Goal: Information Seeking & Learning: Learn about a topic

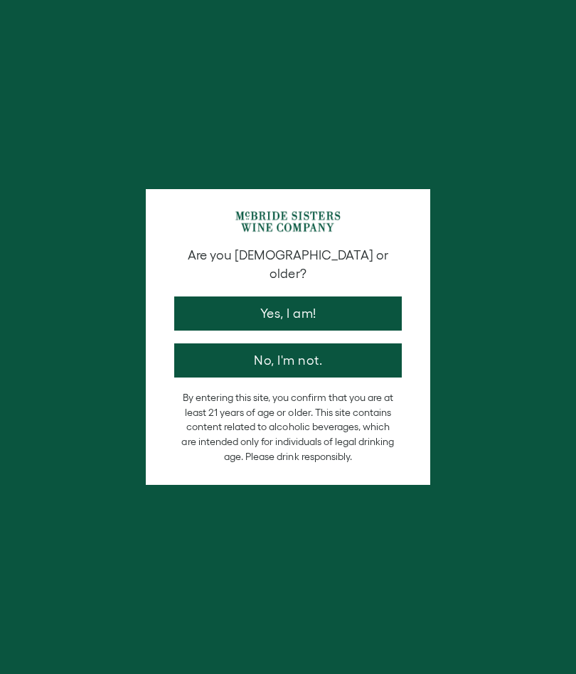
click at [291, 304] on button "Yes, I am!" at bounding box center [287, 313] width 227 height 34
click at [268, 306] on div at bounding box center [288, 337] width 576 height 674
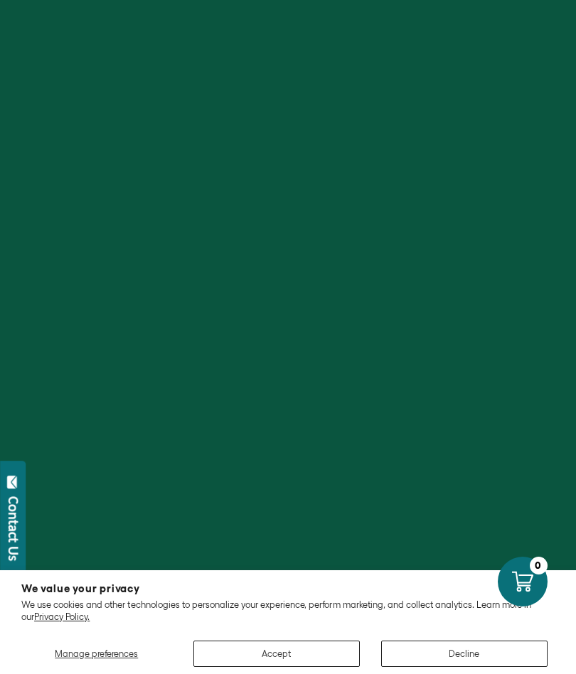
click at [277, 645] on button "Accept" at bounding box center [276, 653] width 166 height 26
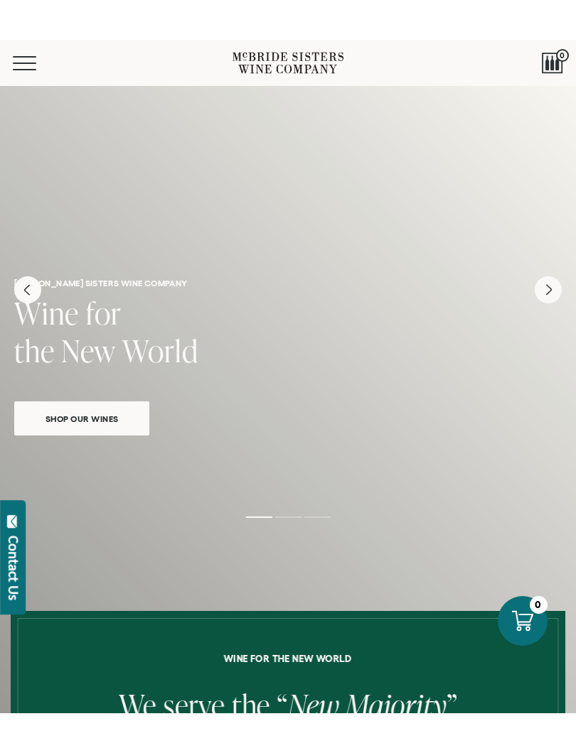
scroll to position [161, 0]
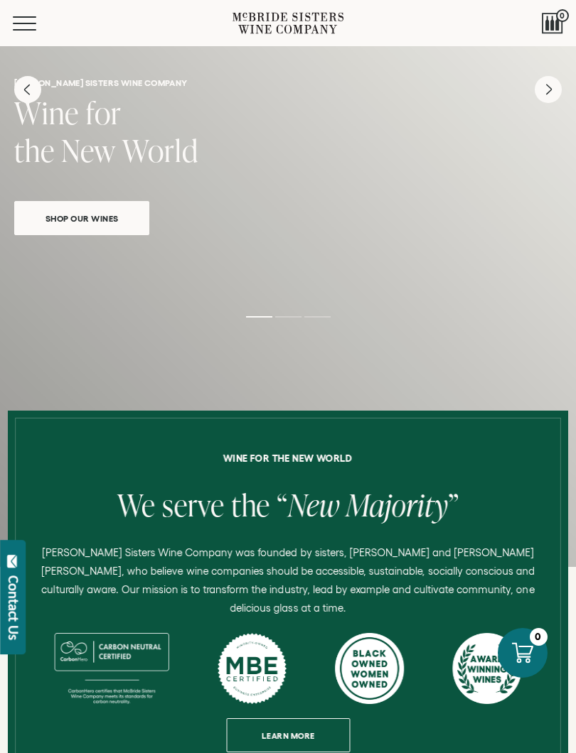
click at [272, 673] on span "Learn more" at bounding box center [288, 736] width 86 height 28
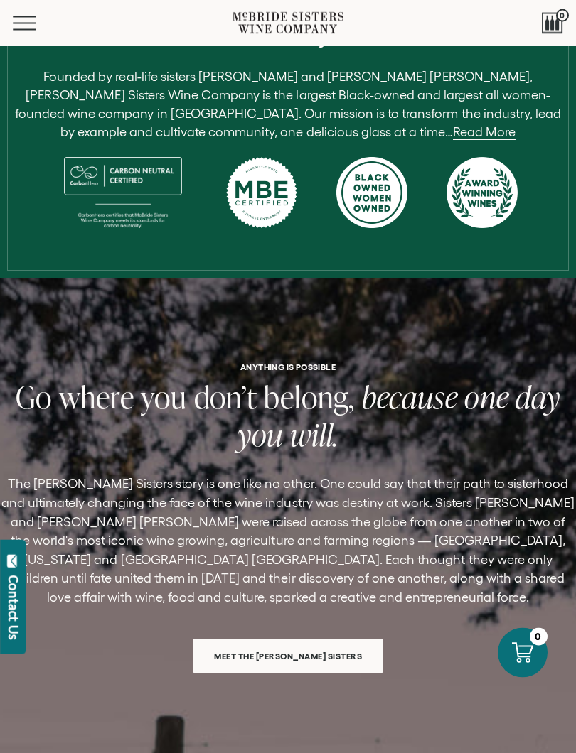
scroll to position [447, 0]
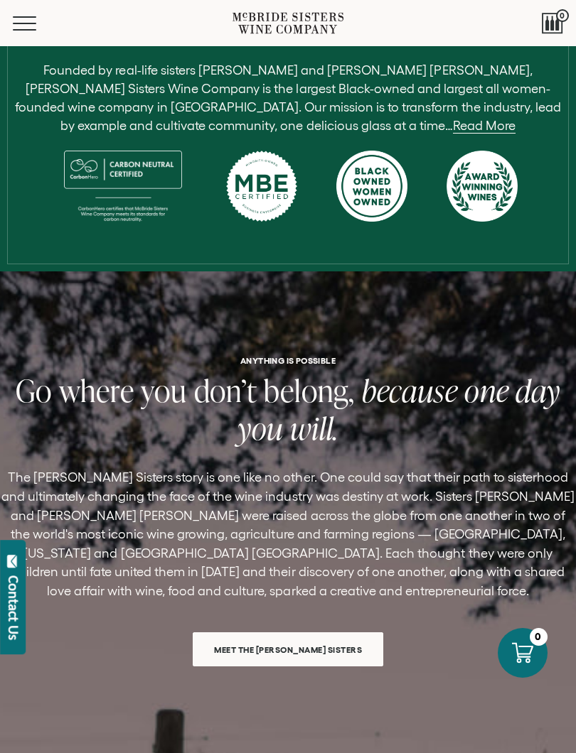
click at [175, 392] on span "you" at bounding box center [163, 391] width 45 height 42
click at [255, 627] on div "Meet the [PERSON_NAME] Sisters" at bounding box center [288, 644] width 190 height 45
click at [261, 615] on div "ANYTHING IS POSSIBLE Go where you don’t belong, because one day you will. The […" at bounding box center [288, 511] width 576 height 311
click at [266, 623] on div "Meet the [PERSON_NAME] Sisters" at bounding box center [288, 644] width 190 height 45
click at [262, 636] on span "Meet the [PERSON_NAME] Sisters" at bounding box center [288, 650] width 182 height 28
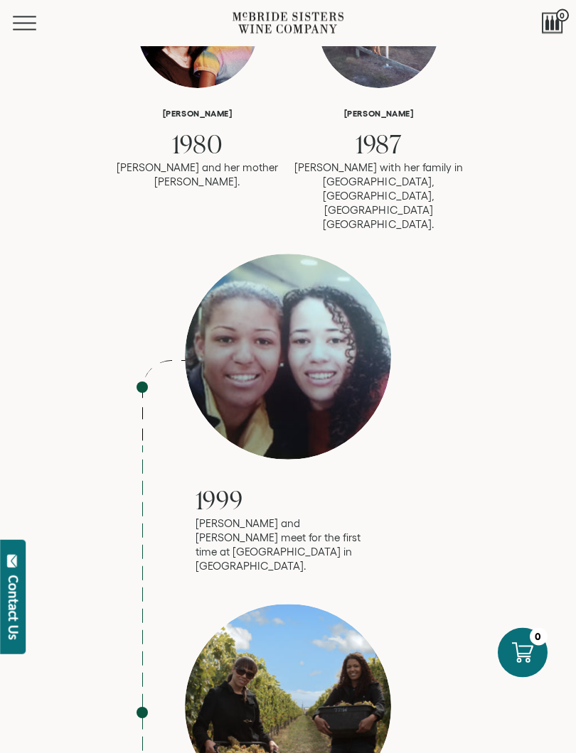
scroll to position [998, 0]
click at [154, 334] on div "1999 Robin and Andréa meet for the first time at LaGuardia airport in NYC." at bounding box center [288, 414] width 320 height 320
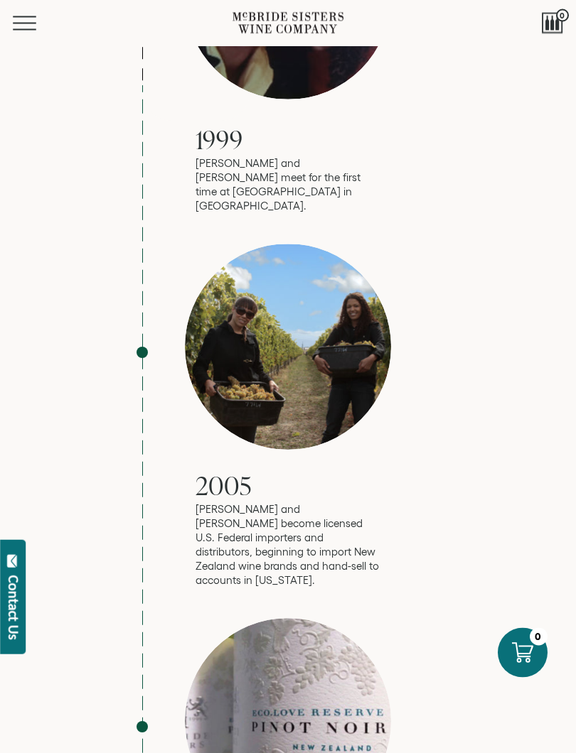
scroll to position [1359, 0]
click at [176, 421] on div "2005 Robin and Andréa become licensed U.S. Federal importers and distributors, …" at bounding box center [288, 415] width 320 height 344
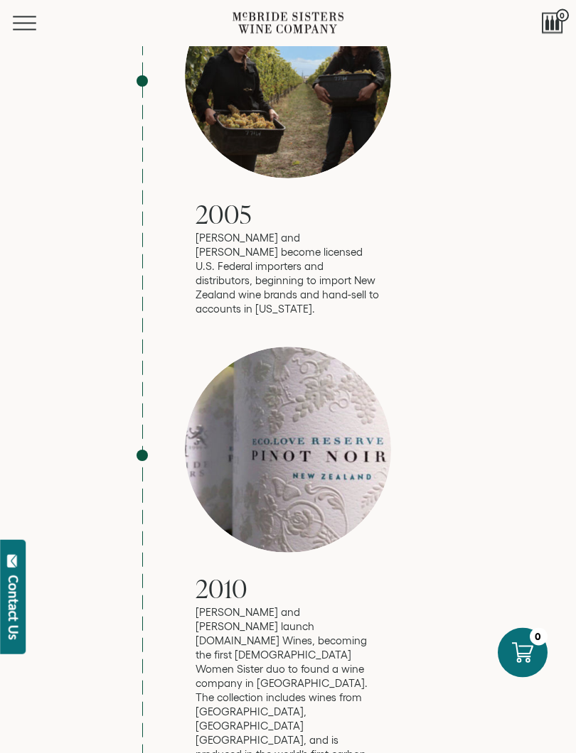
scroll to position [1630, 0]
click at [187, 524] on div "2010 Robin and Andréa launch eco.love Wines, becoming the first Black Women Sis…" at bounding box center [288, 589] width 320 height 486
click at [186, 577] on div "2010 Robin and Andréa launch eco.love Wines, becoming the first Black Women Sis…" at bounding box center [288, 589] width 320 height 486
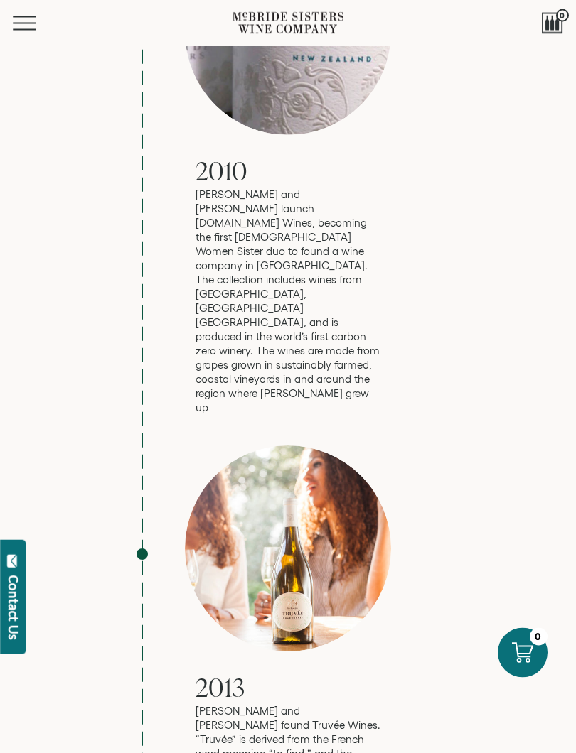
scroll to position [2048, 0]
click at [183, 534] on div "2013 Robin and Andréa found Truvée Wines. “Truvée” is derived from the French w…" at bounding box center [288, 639] width 320 height 387
click at [186, 546] on div "2013 Robin and Andréa found Truvée Wines. “Truvée” is derived from the French w…" at bounding box center [288, 639] width 320 height 387
click at [184, 569] on div "2013 Robin and Andréa found Truvée Wines. “Truvée” is derived from the French w…" at bounding box center [288, 639] width 320 height 387
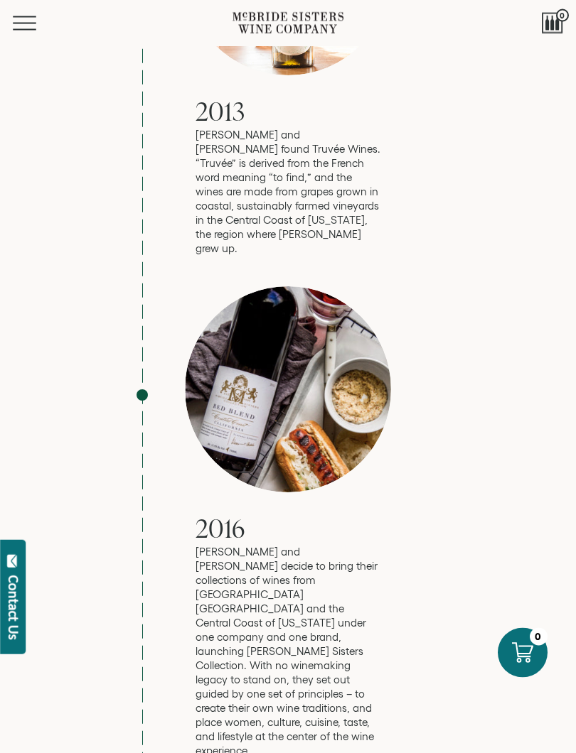
scroll to position [2624, 0]
click at [177, 463] on div "2016 Robin and Andréa decide to bring their collections of wines from Aotearoa …" at bounding box center [288, 522] width 320 height 472
click at [185, 487] on div "2016 Robin and Andréa decide to bring their collections of wines from Aotearoa …" at bounding box center [288, 522] width 320 height 472
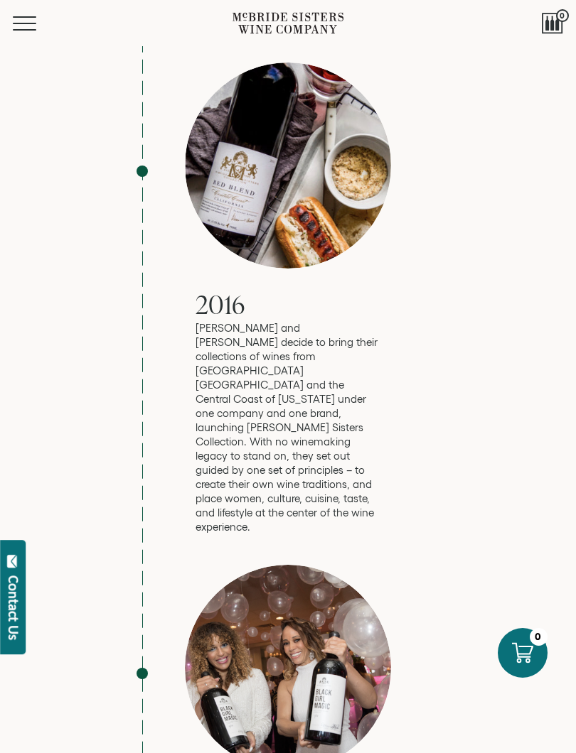
scroll to position [2850, 0]
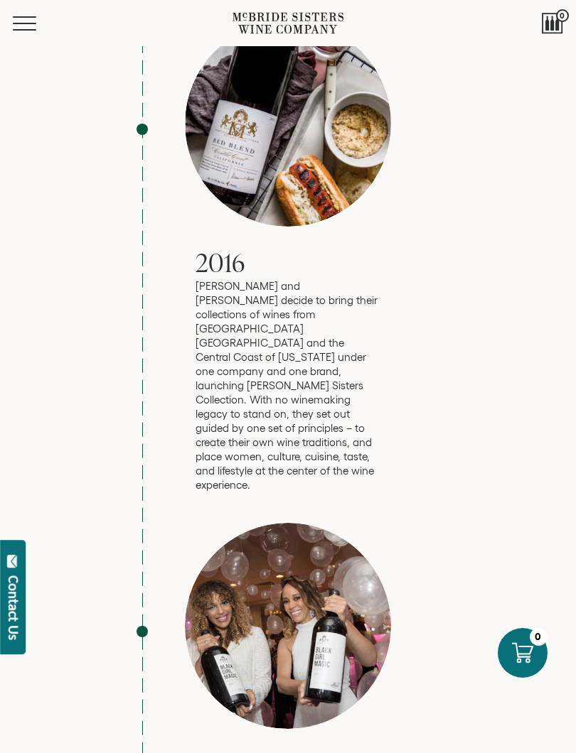
scroll to position [2889, 0]
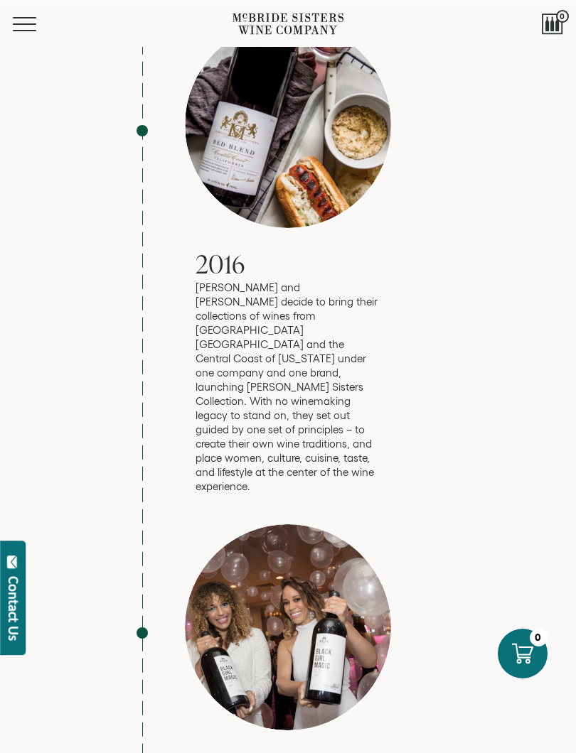
click at [207, 673] on span "2018" at bounding box center [220, 766] width 50 height 36
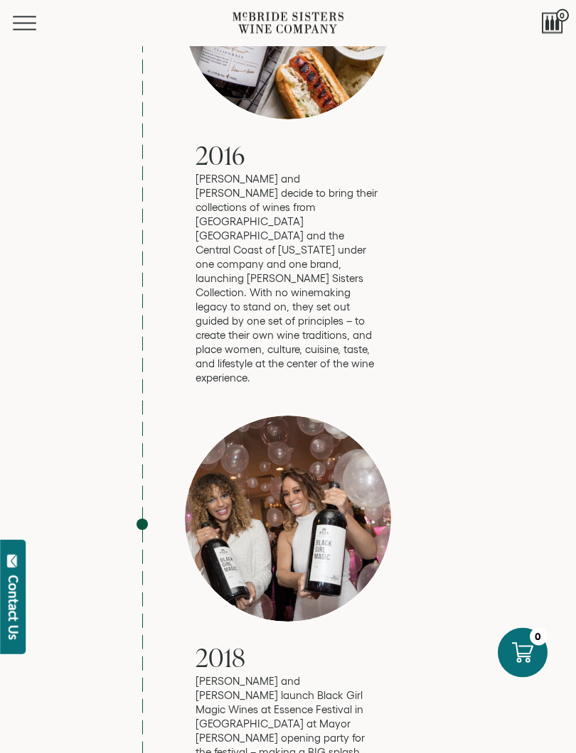
scroll to position [2997, 0]
click at [205, 673] on p "Robin and Andréa launch Black Girl Magic Wines at Essence Festival in New Orlea…" at bounding box center [288, 767] width 186 height 185
click at [207, 673] on p "Robin and Andréa launch Black Girl Magic Wines at Essence Festival in New Orlea…" at bounding box center [288, 767] width 186 height 185
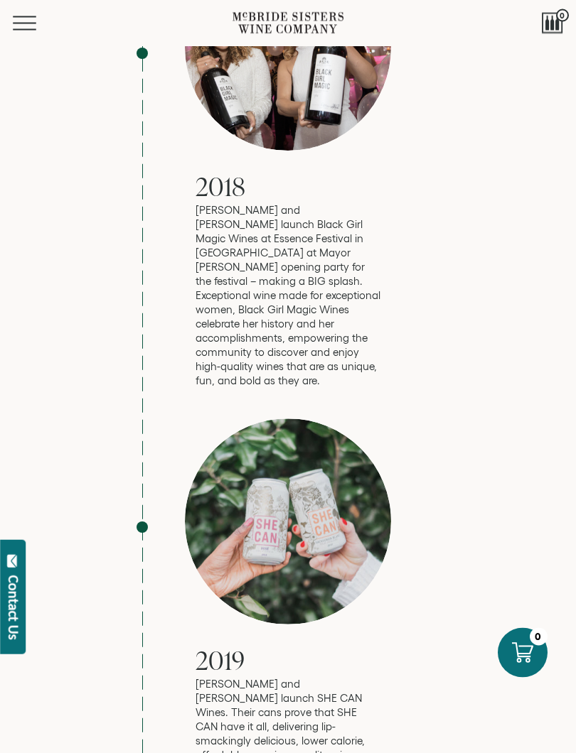
scroll to position [3469, 0]
click at [184, 441] on div "2019 Robin and Andréa launch SHE CAN Wines. Their cans prove that SHE CAN have …" at bounding box center [288, 597] width 320 height 358
click at [185, 443] on div "2019 Robin and Andréa launch SHE CAN Wines. Their cans prove that SHE CAN have …" at bounding box center [288, 597] width 320 height 358
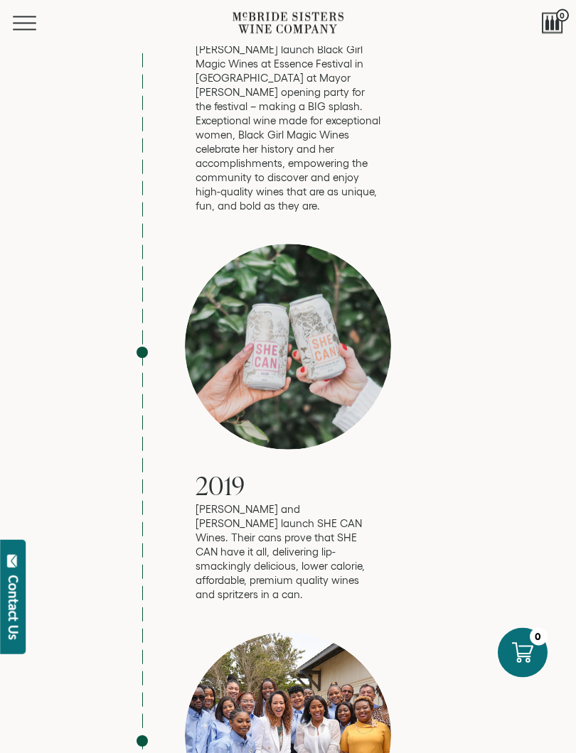
scroll to position [3670, 0]
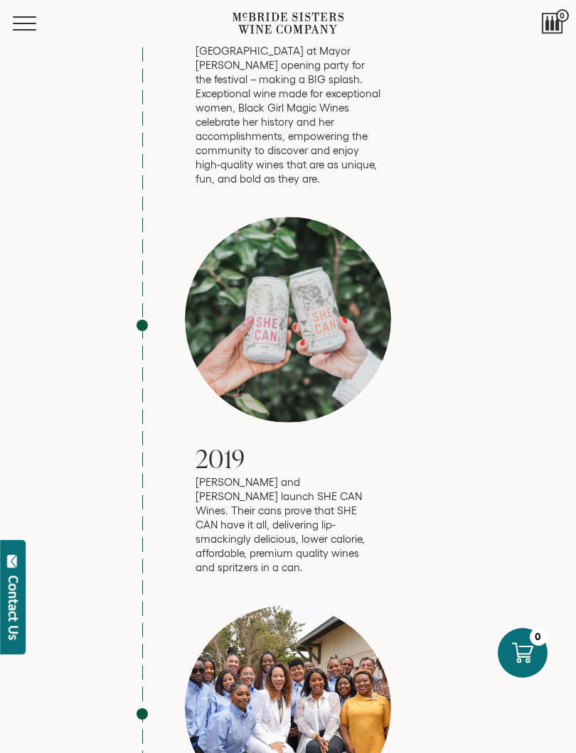
click at [195, 606] on div at bounding box center [288, 709] width 206 height 206
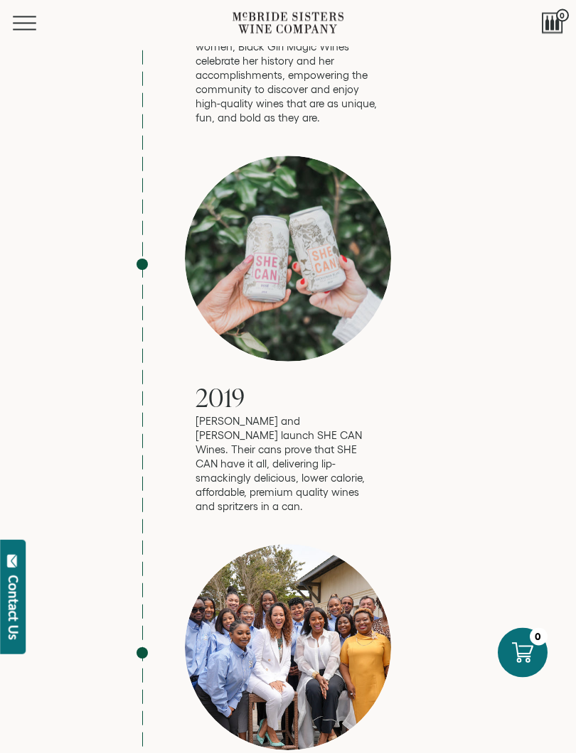
scroll to position [3731, 0]
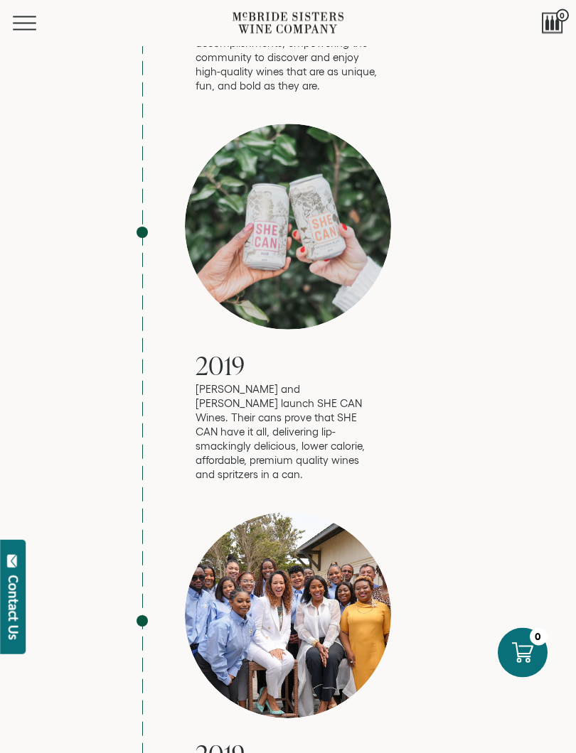
scroll to position [3767, 0]
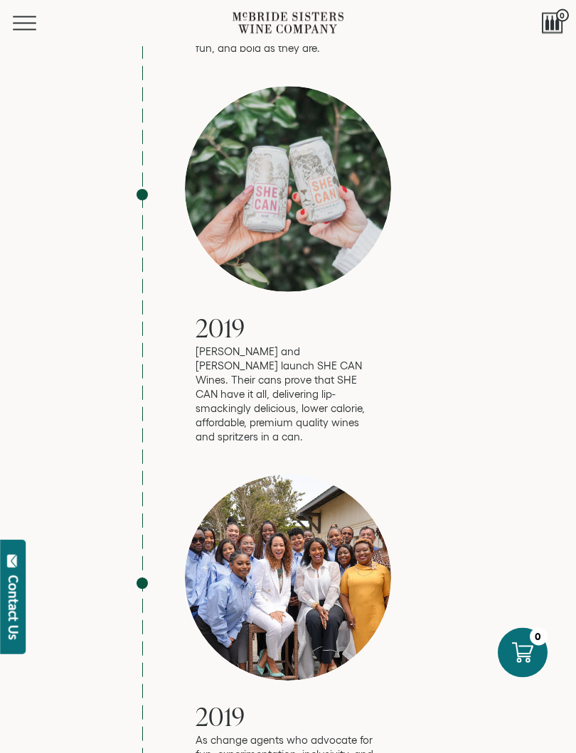
scroll to position [3801, 0]
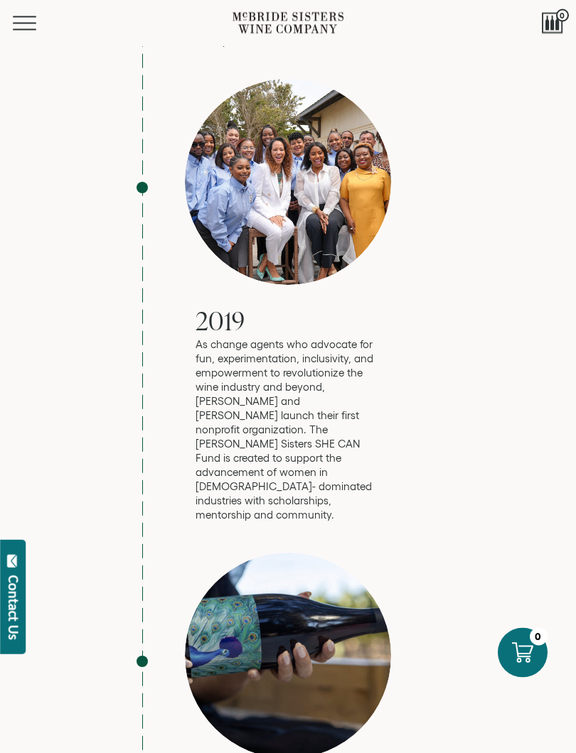
scroll to position [4197, 0]
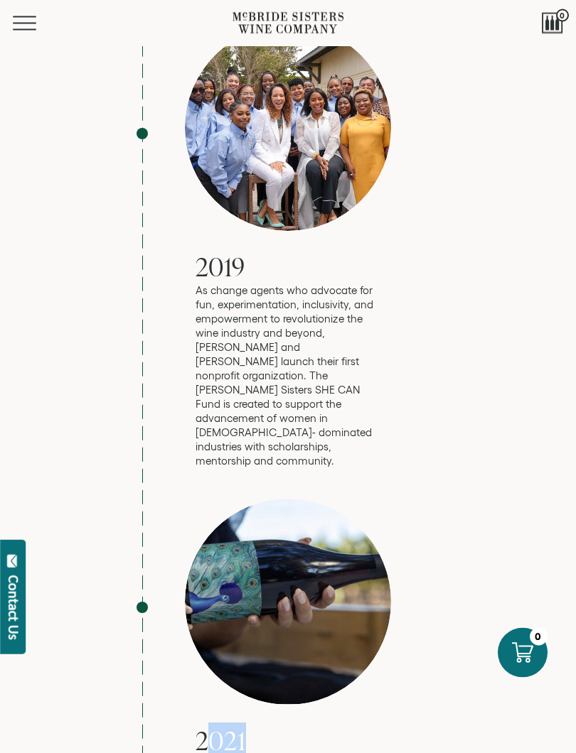
scroll to position [4251, 0]
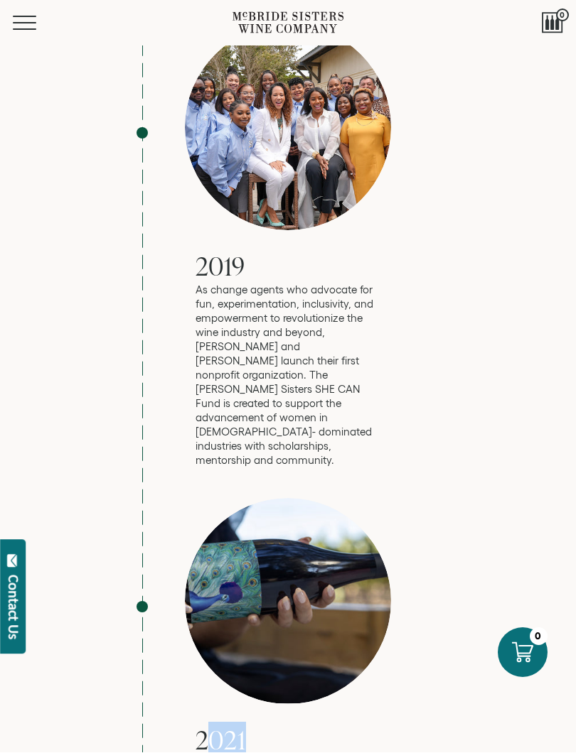
click at [184, 566] on div "2021 McBride Sisters Collection Reserve wines Robin and Andréa release McBride …" at bounding box center [288, 718] width 320 height 439
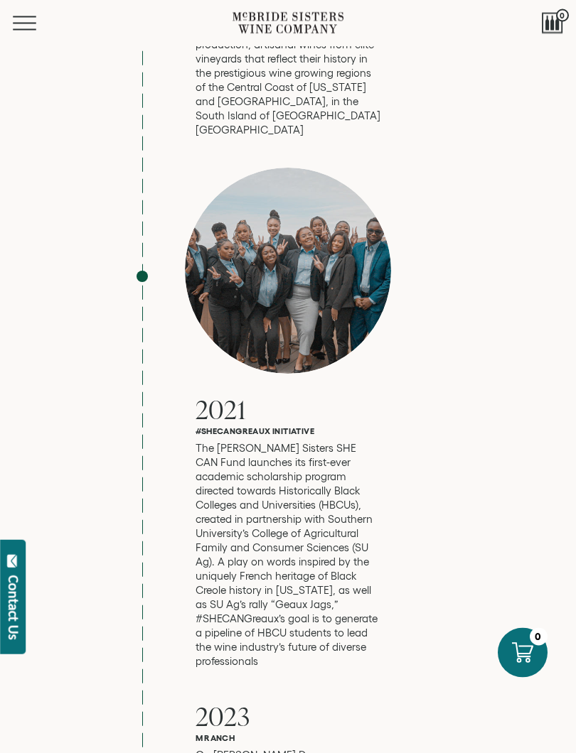
scroll to position [5053, 0]
click at [184, 311] on div "2021 #SHECANGreaux Initiative The McBride Sisters SHE CAN Fund launches its fir…" at bounding box center [288, 418] width 320 height 501
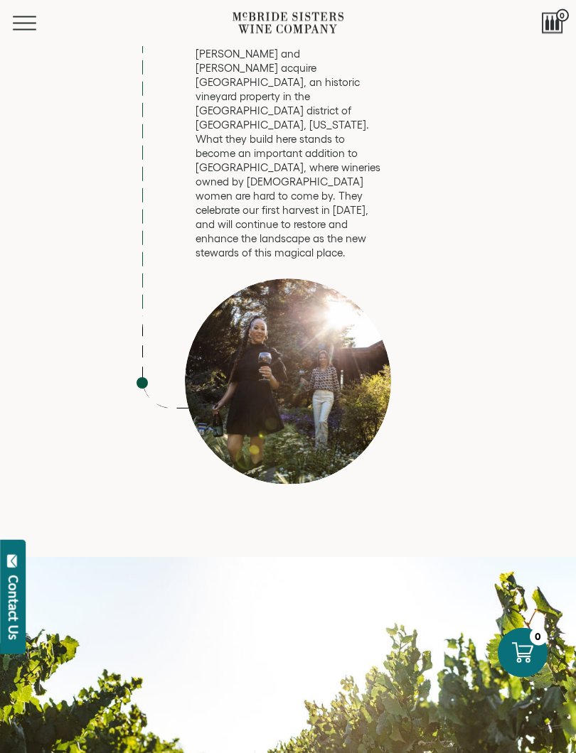
scroll to position [5776, 0]
